Goal: Transaction & Acquisition: Purchase product/service

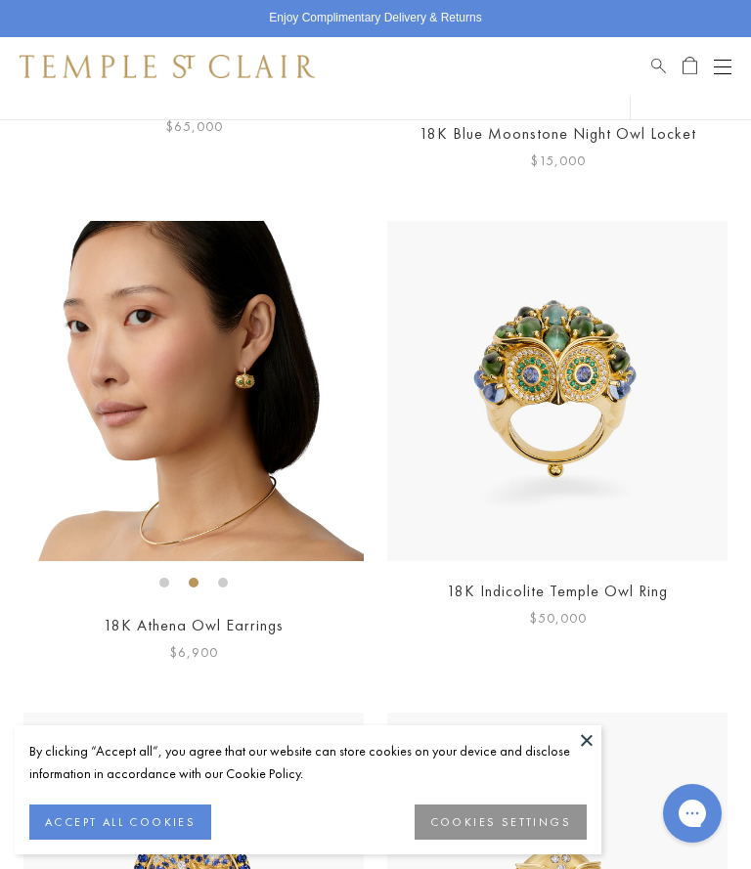
scroll to position [1277, 0]
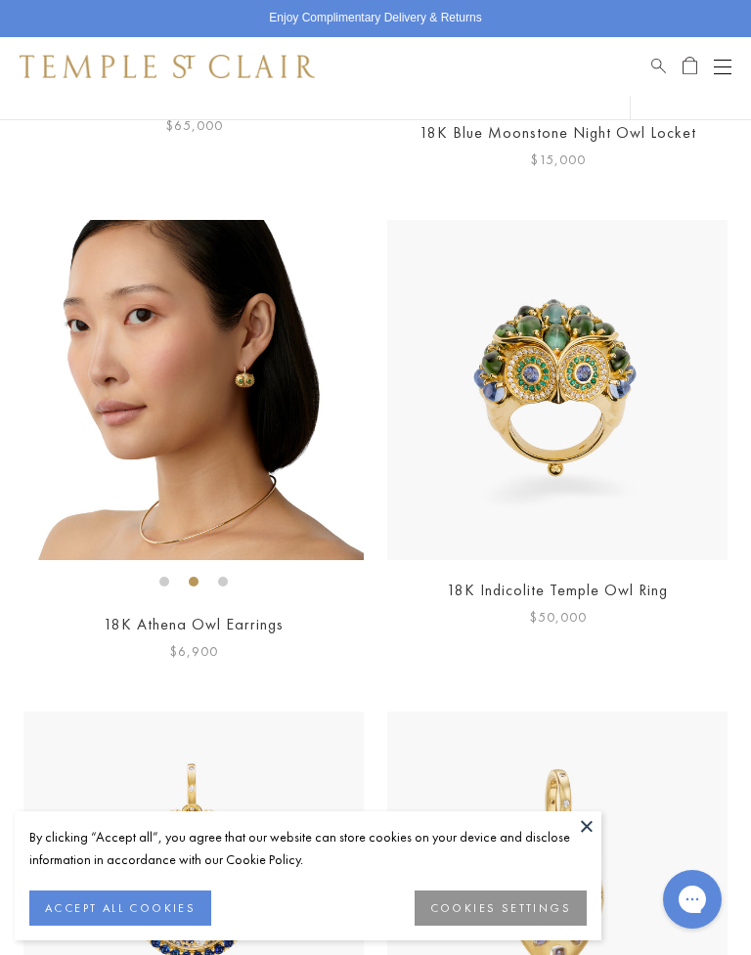
click at [333, 456] on img at bounding box center [193, 390] width 340 height 340
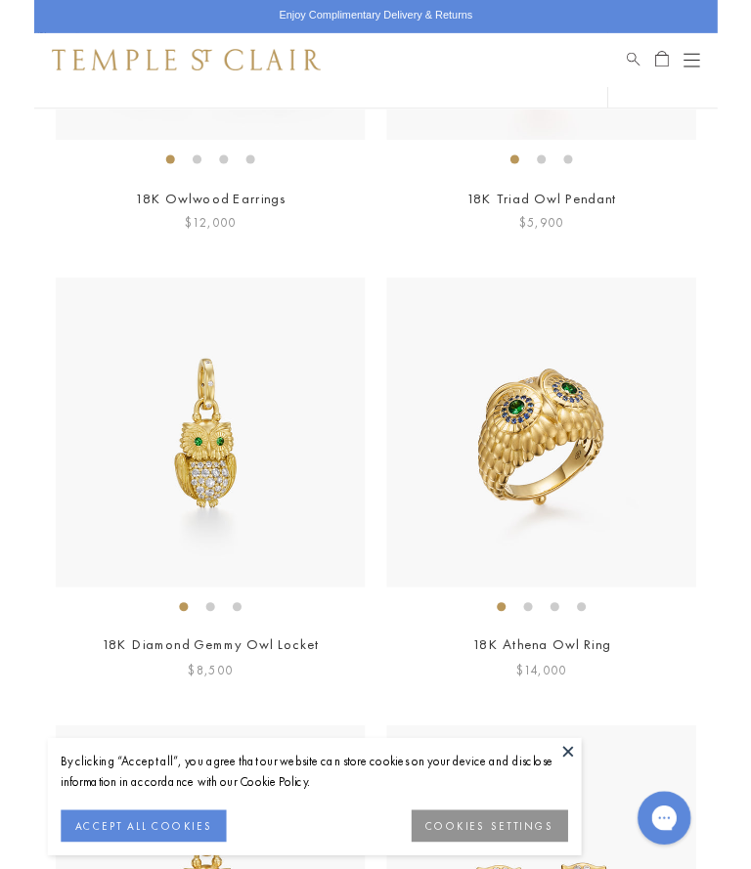
scroll to position [2669, 0]
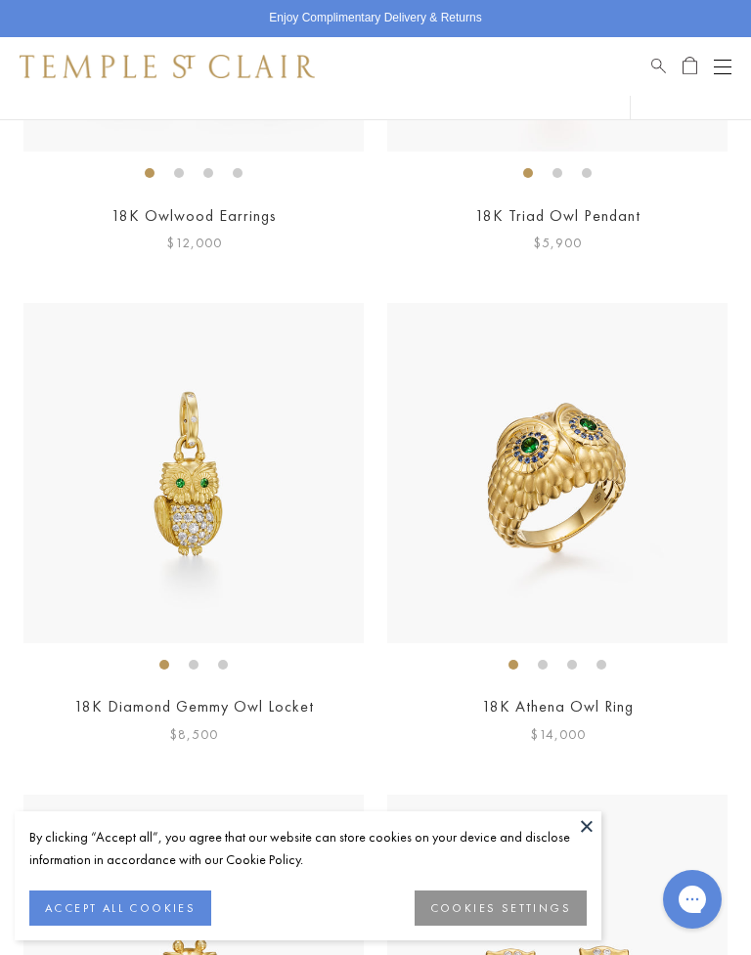
click at [290, 565] on img at bounding box center [193, 473] width 340 height 340
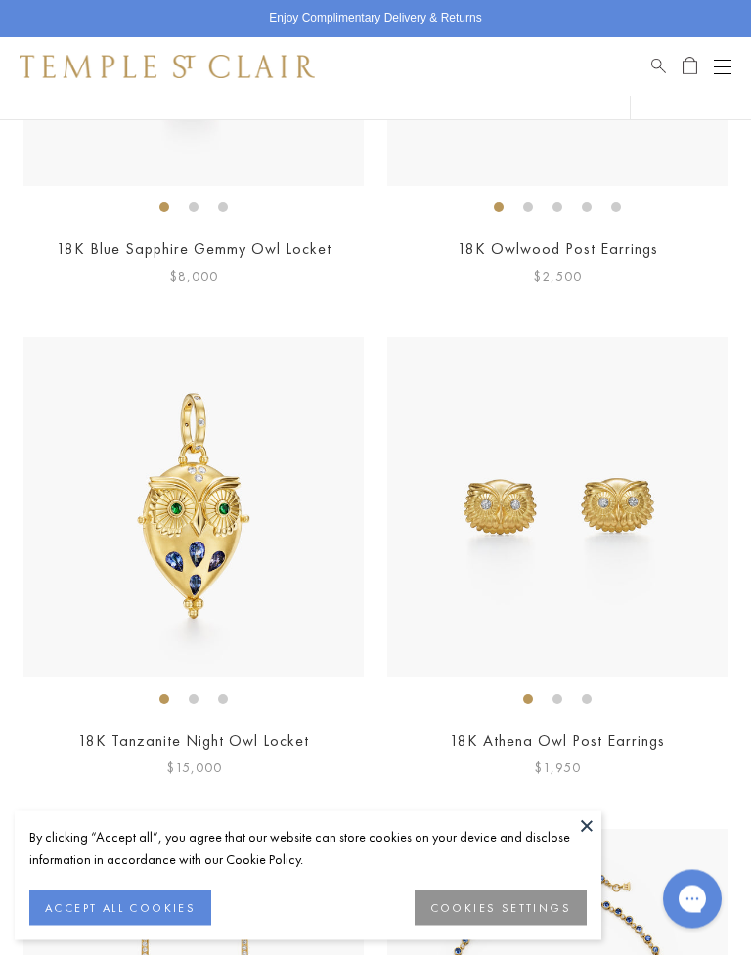
scroll to position [3618, 0]
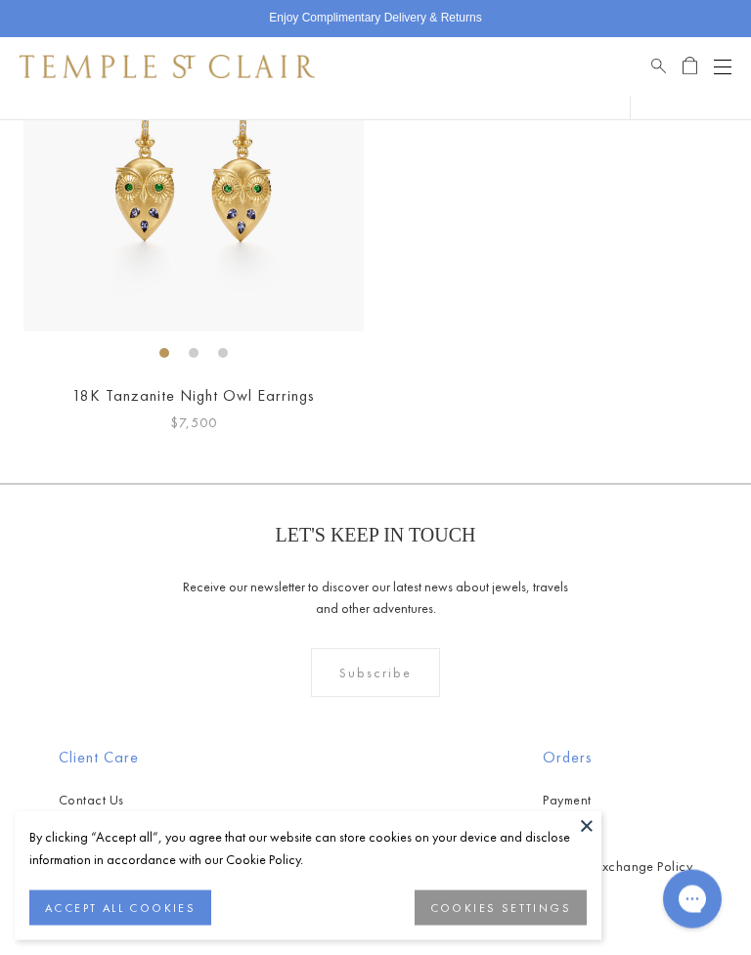
click at [597, 819] on button at bounding box center [586, 825] width 29 height 29
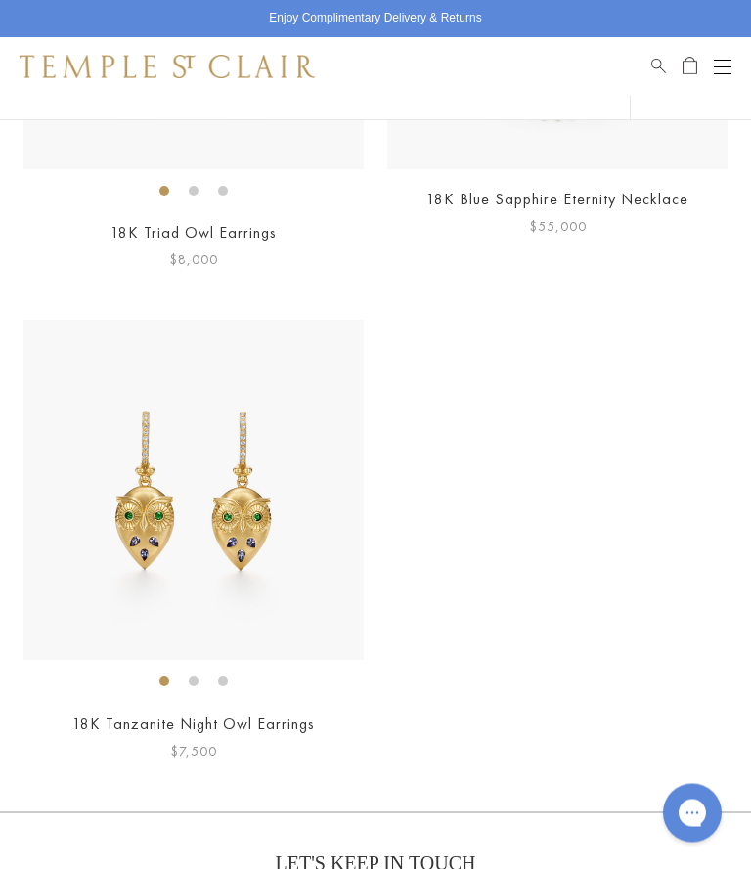
scroll to position [4614, 0]
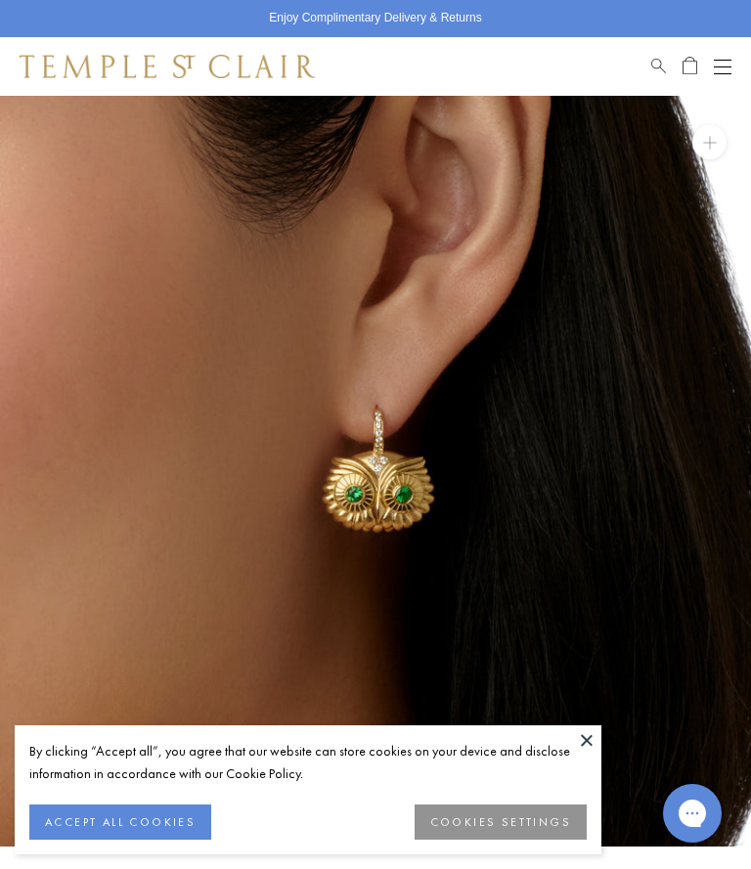
click at [582, 740] on button at bounding box center [586, 739] width 29 height 29
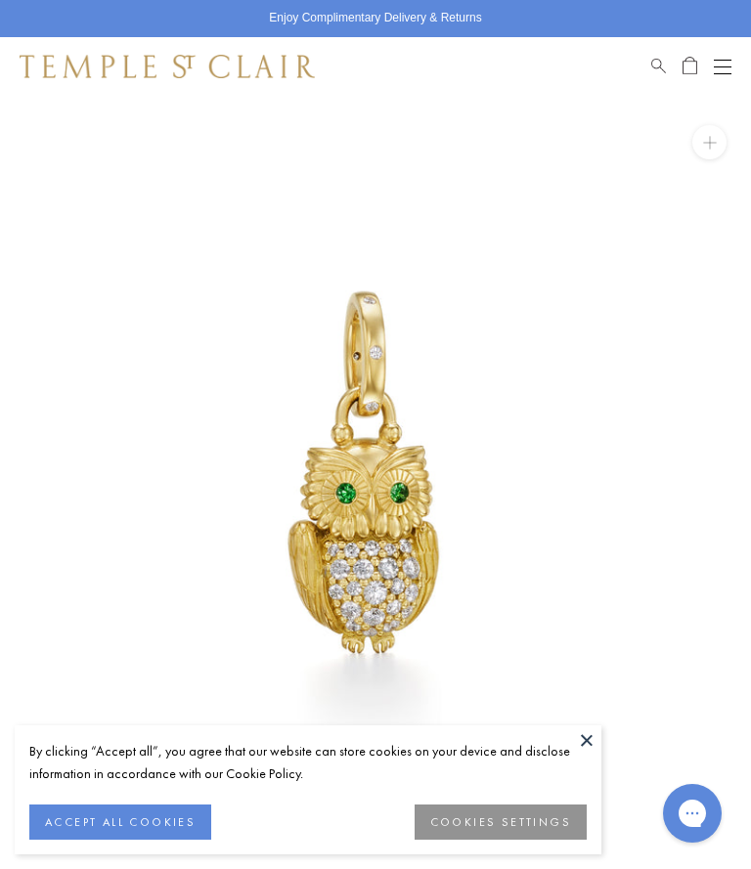
click at [597, 744] on button at bounding box center [586, 739] width 29 height 29
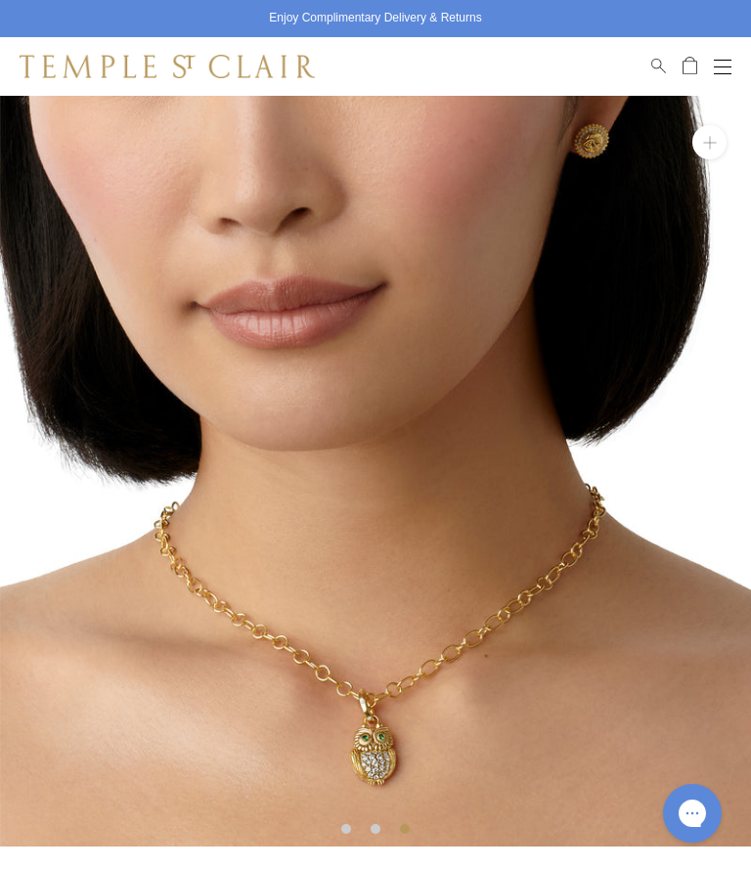
click at [607, 474] on img at bounding box center [375, 471] width 751 height 751
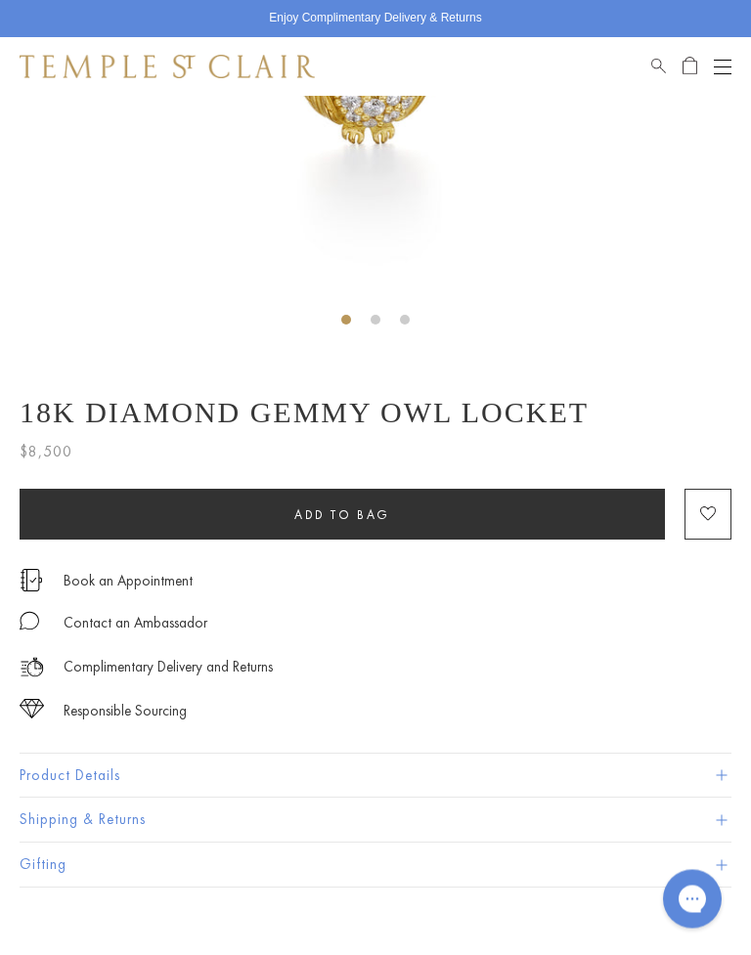
scroll to position [509, 0]
click at [111, 774] on button "Product Details" at bounding box center [375, 775] width 711 height 44
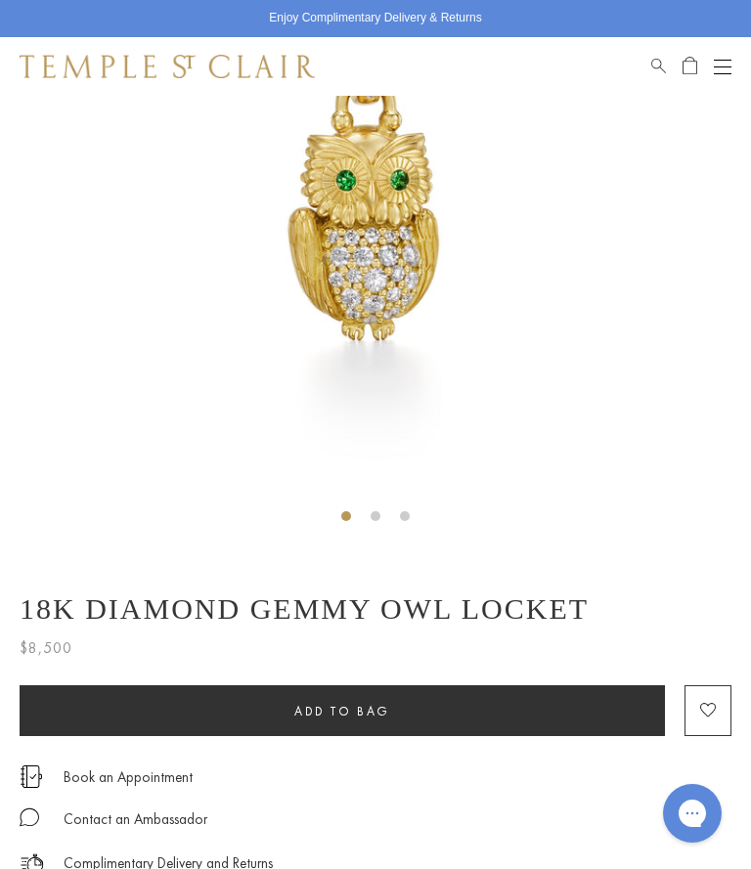
scroll to position [308, 0]
